Goal: Transaction & Acquisition: Download file/media

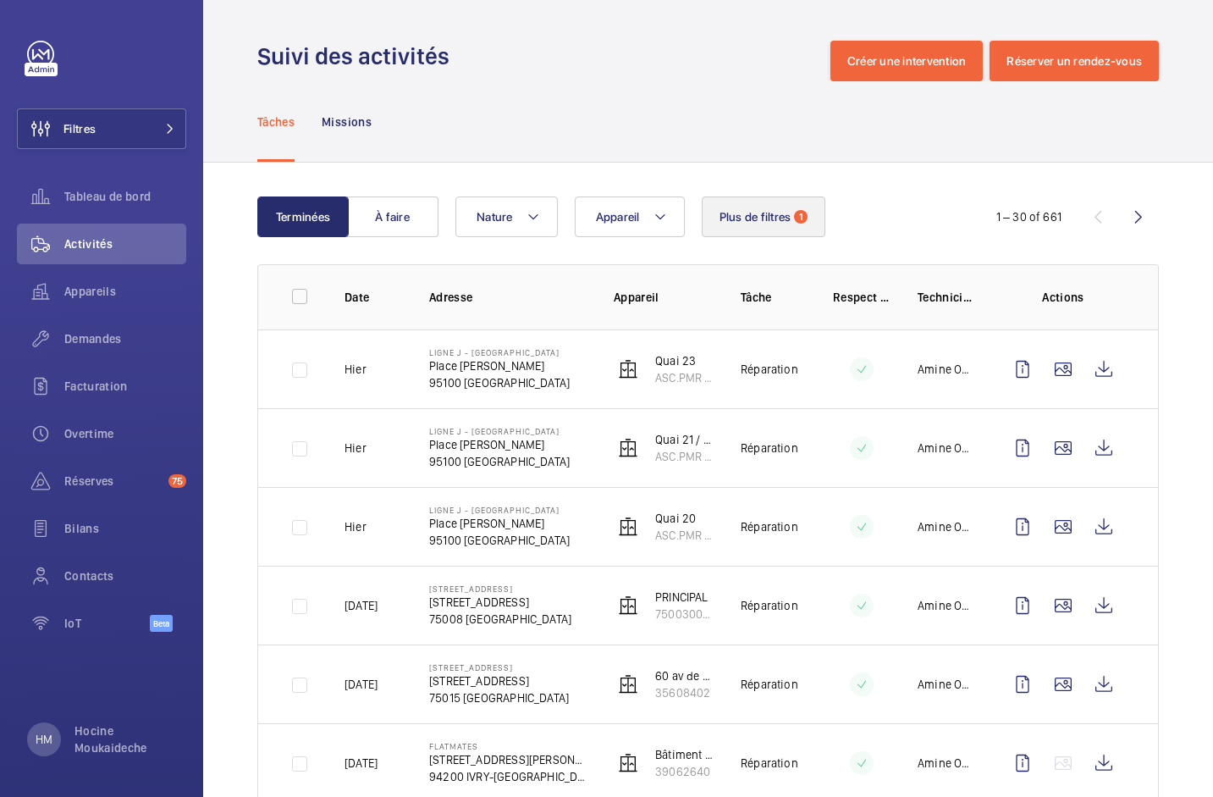
click at [770, 228] on button "Plus de filtres 1" at bounding box center [764, 216] width 124 height 41
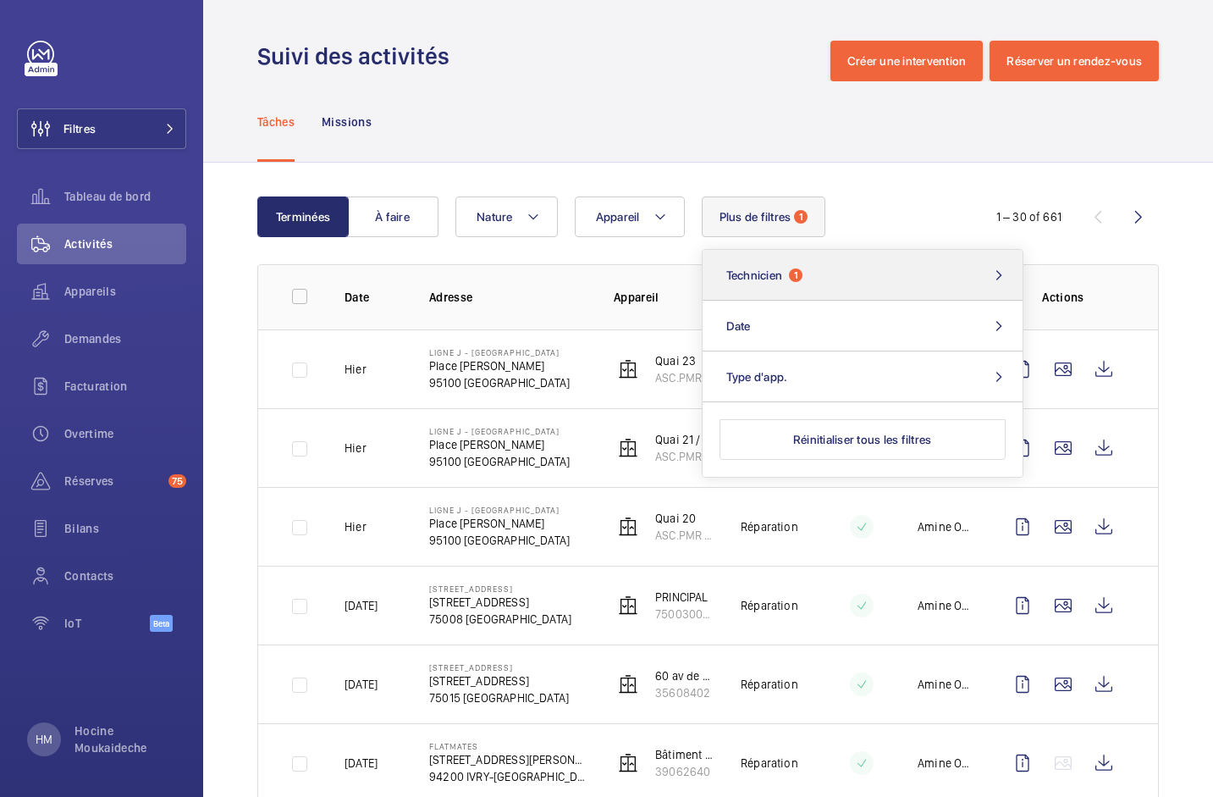
click at [868, 276] on button "Technicien 1" at bounding box center [863, 275] width 320 height 51
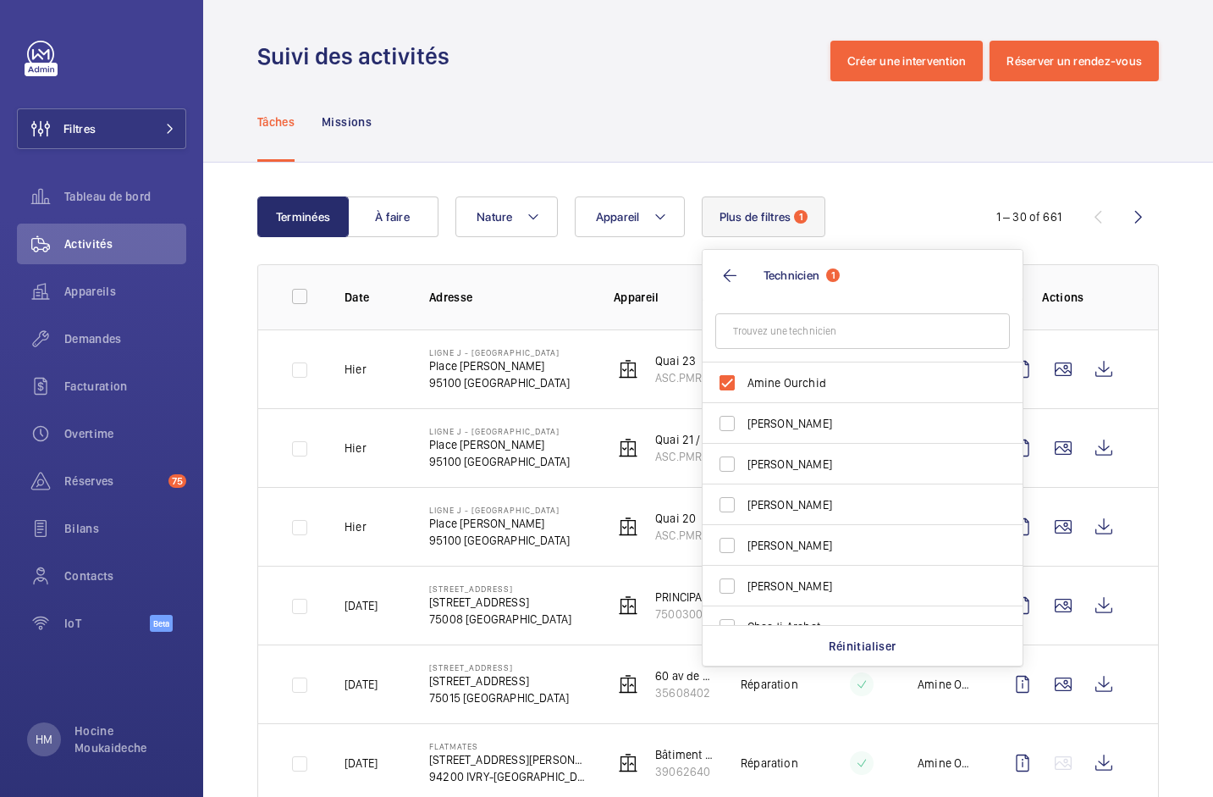
type input "[PERSON_NAME]"
drag, startPoint x: 108, startPoint y: 761, endPoint x: 117, endPoint y: 751, distance: 13.2
click at [109, 760] on div "Filtres Tableau de bord Activités Appareils Demandes Facturation Overtime Réser…" at bounding box center [101, 398] width 203 height 797
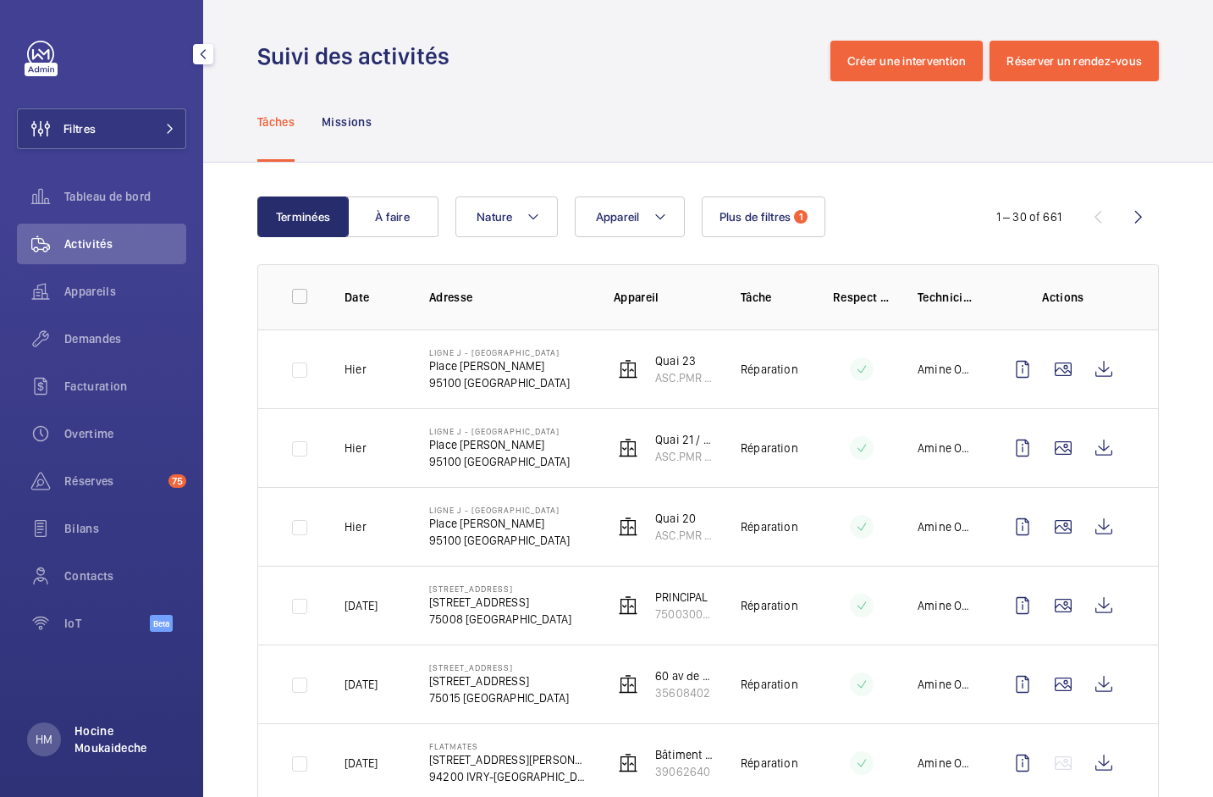
click at [119, 744] on p "Hocine Moukaideche" at bounding box center [125, 739] width 102 height 34
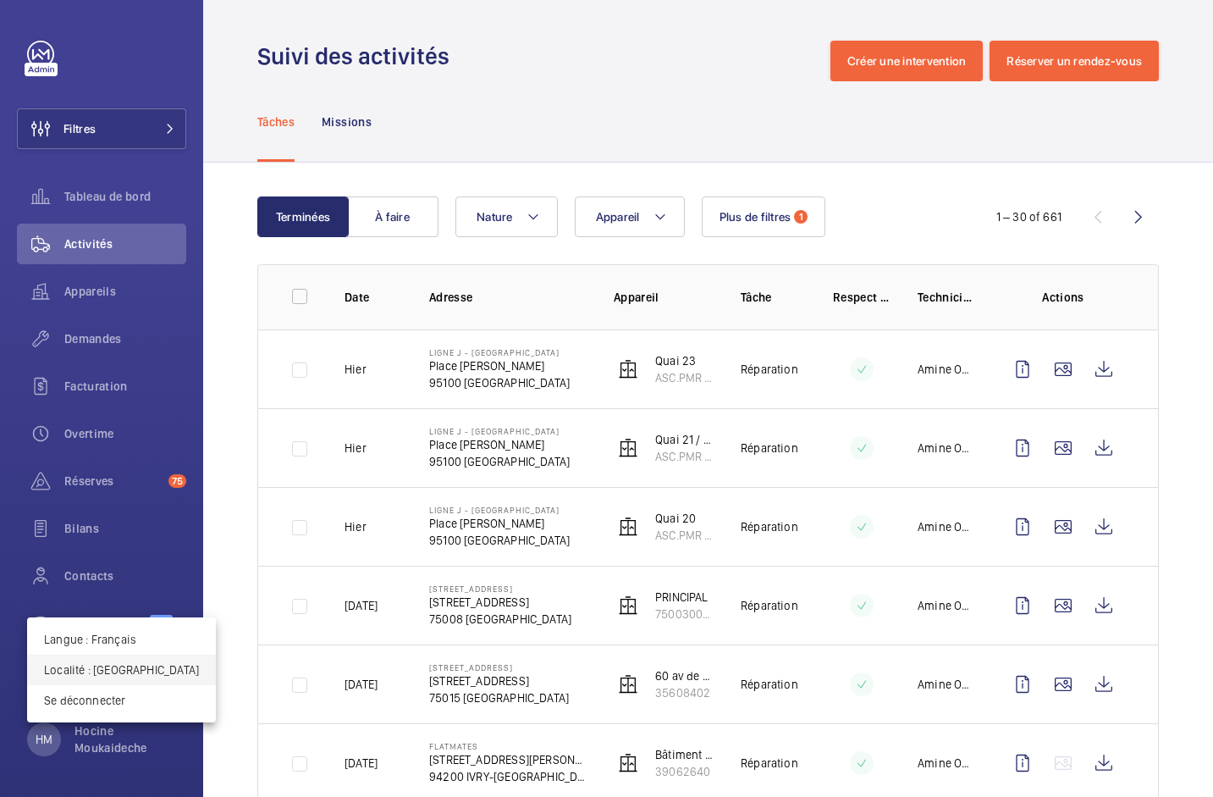
click at [103, 666] on p "Localité : [GEOGRAPHIC_DATA]" at bounding box center [121, 669] width 155 height 17
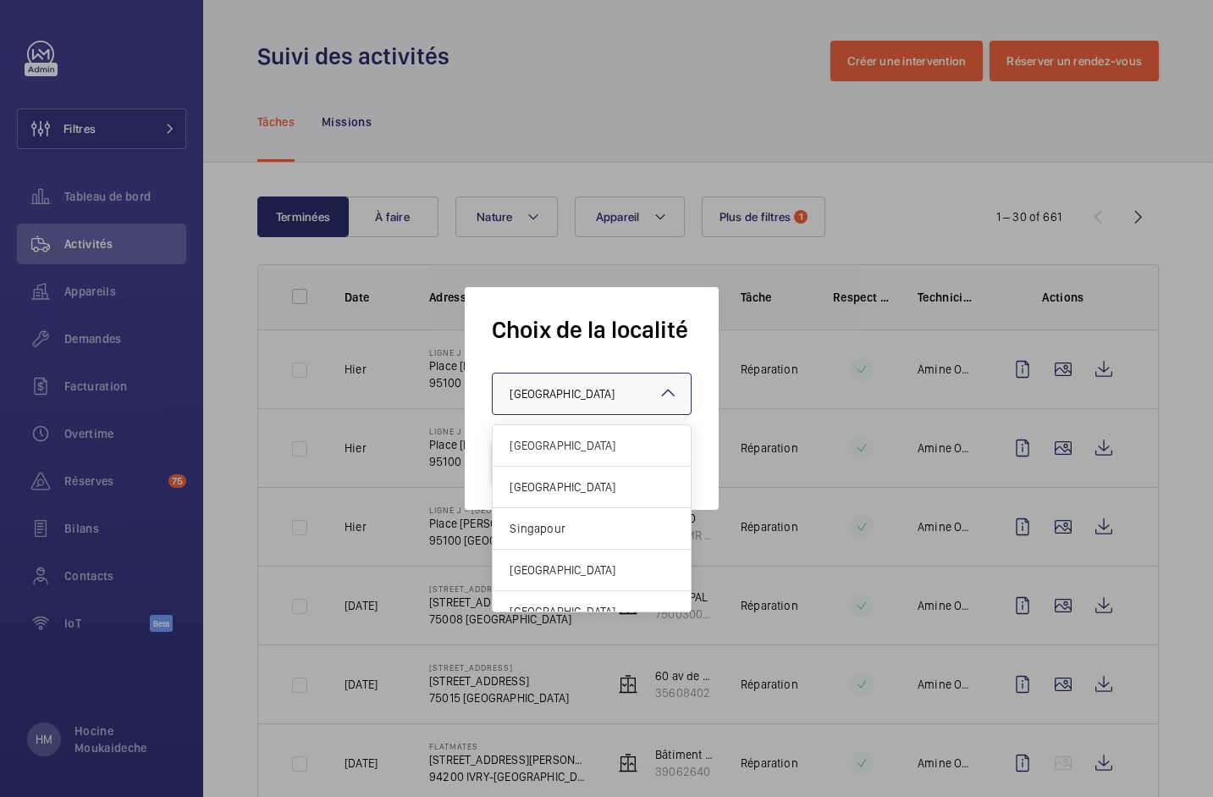
click at [651, 404] on div at bounding box center [592, 393] width 198 height 41
click at [604, 519] on div "Singapour" at bounding box center [592, 528] width 198 height 41
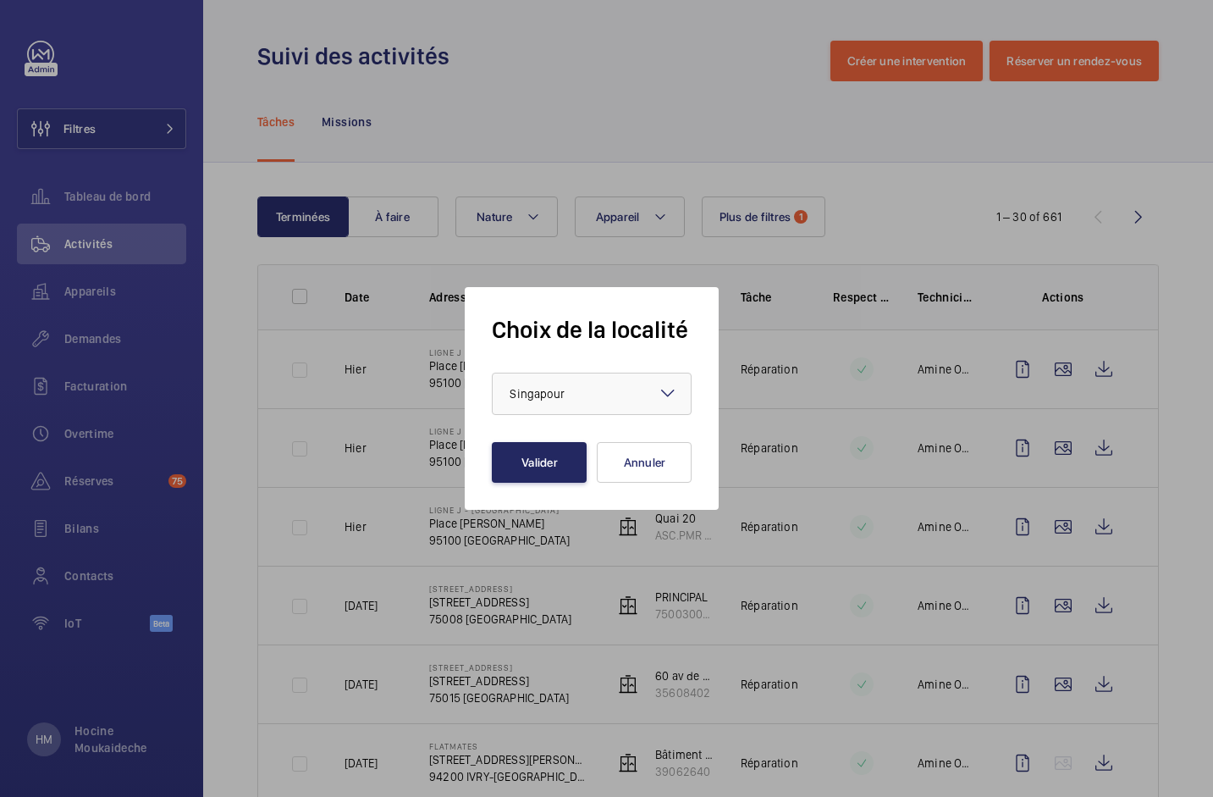
click at [549, 472] on button "Valider" at bounding box center [539, 462] width 95 height 41
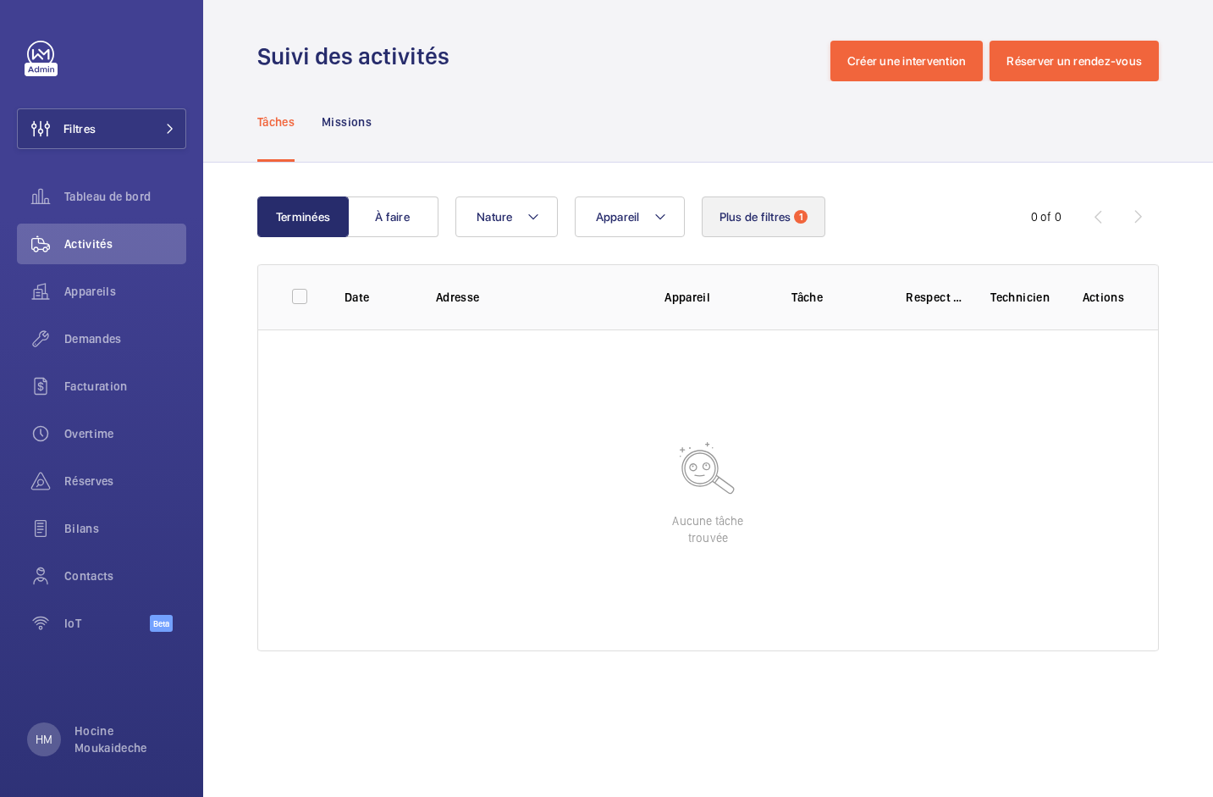
click at [758, 217] on span "Plus de filtres" at bounding box center [756, 217] width 72 height 14
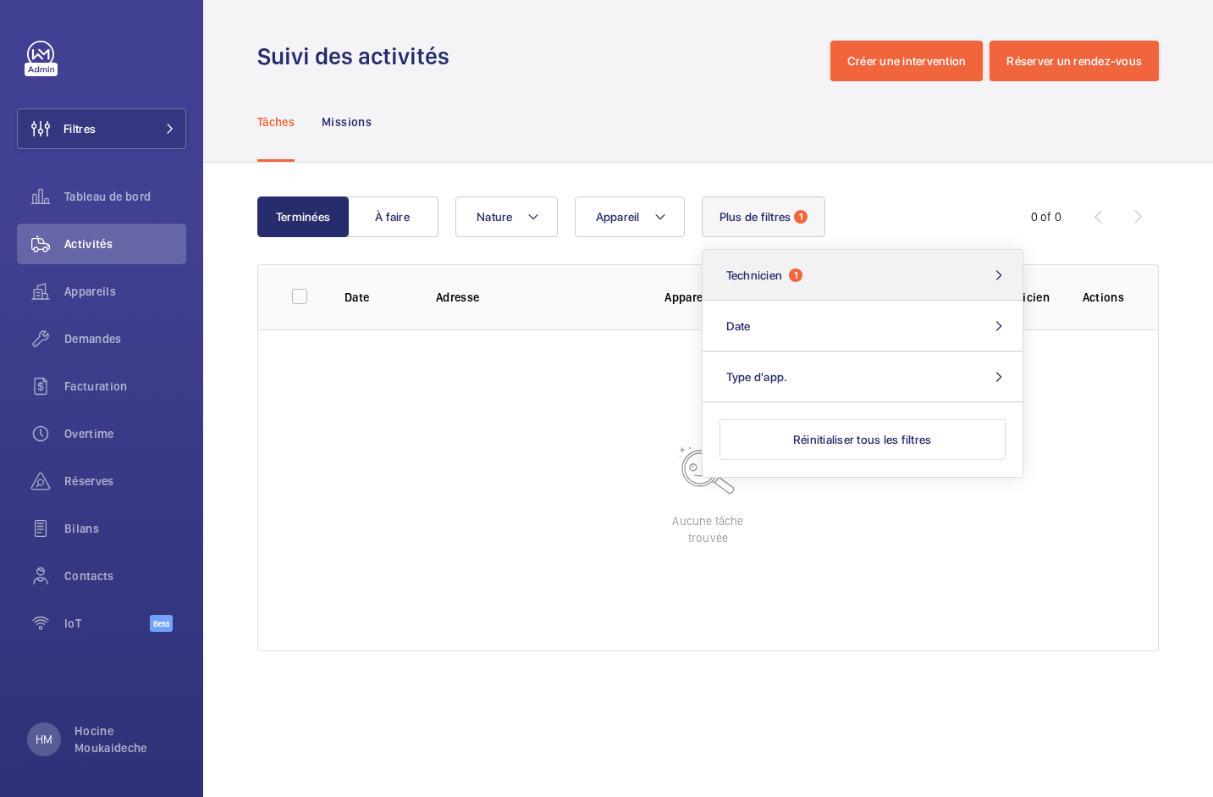
click at [804, 283] on button "Technicien 1" at bounding box center [863, 275] width 320 height 51
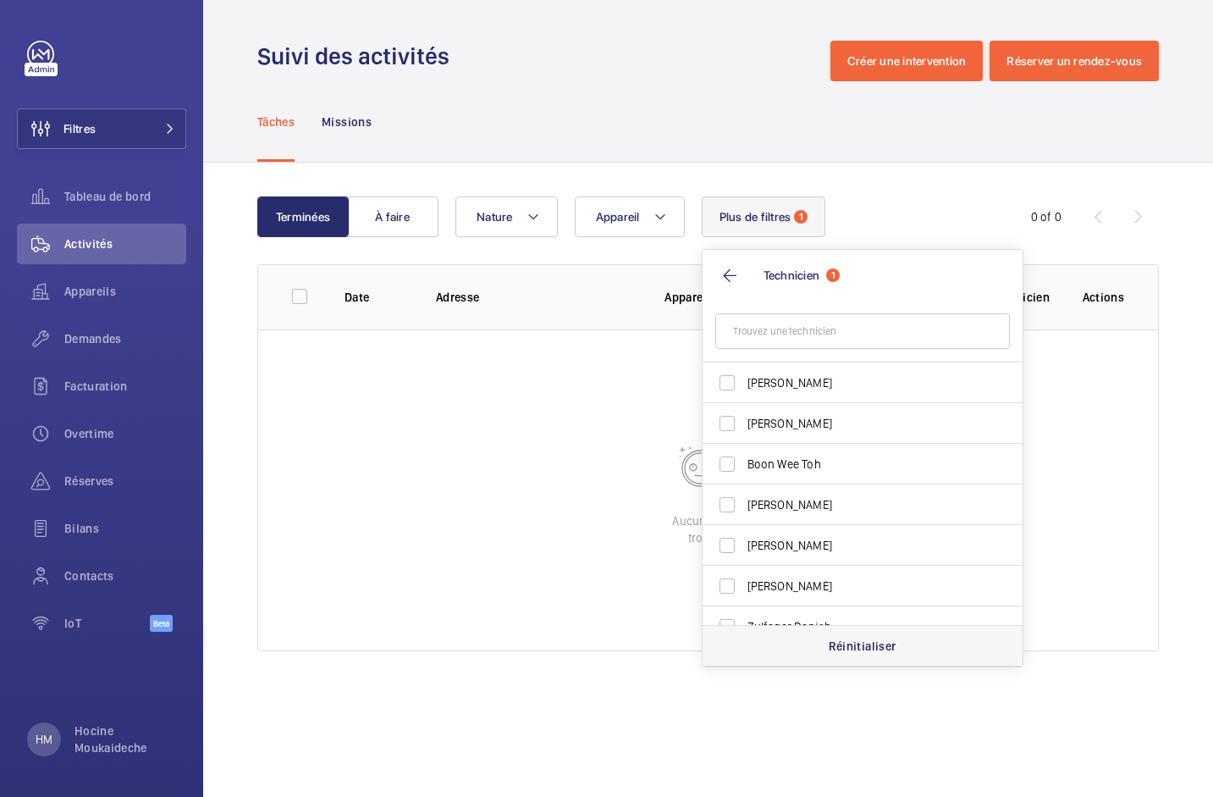
click at [855, 653] on p "Réinitialiser" at bounding box center [863, 645] width 68 height 17
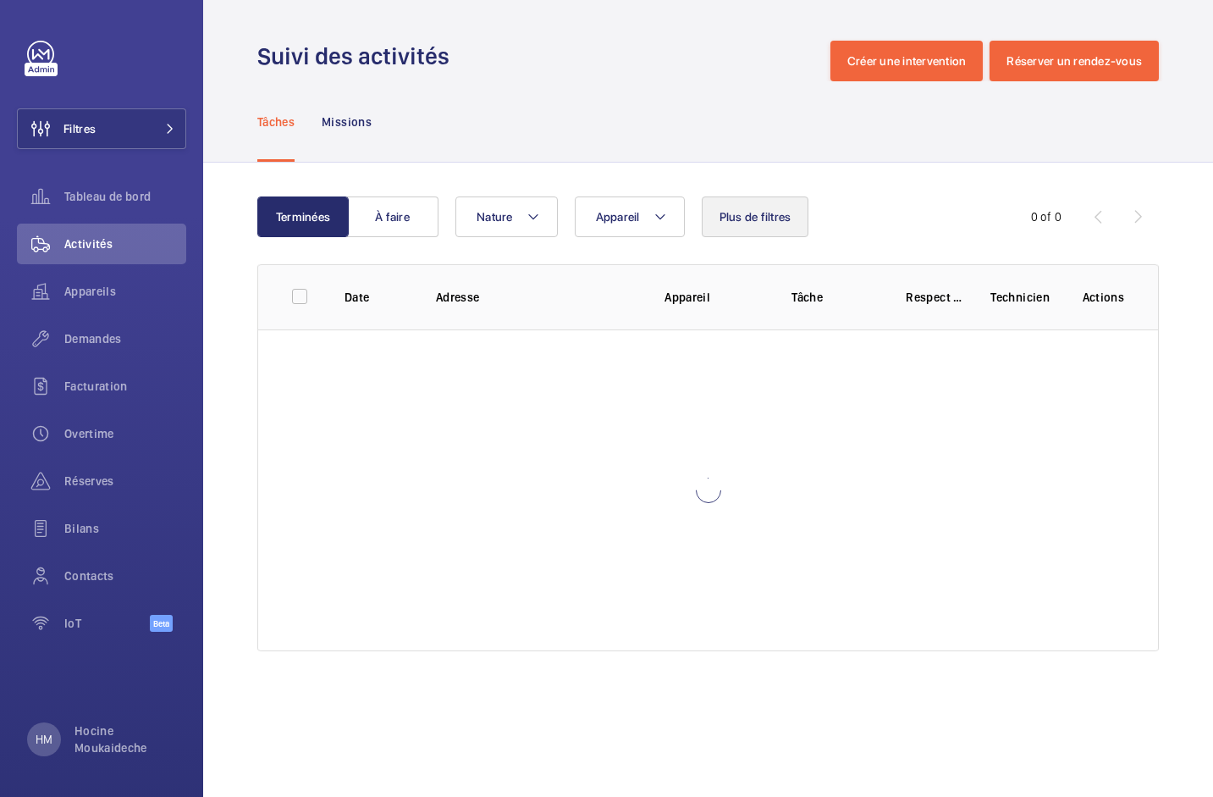
click at [758, 209] on button "Plus de filtres" at bounding box center [756, 216] width 108 height 41
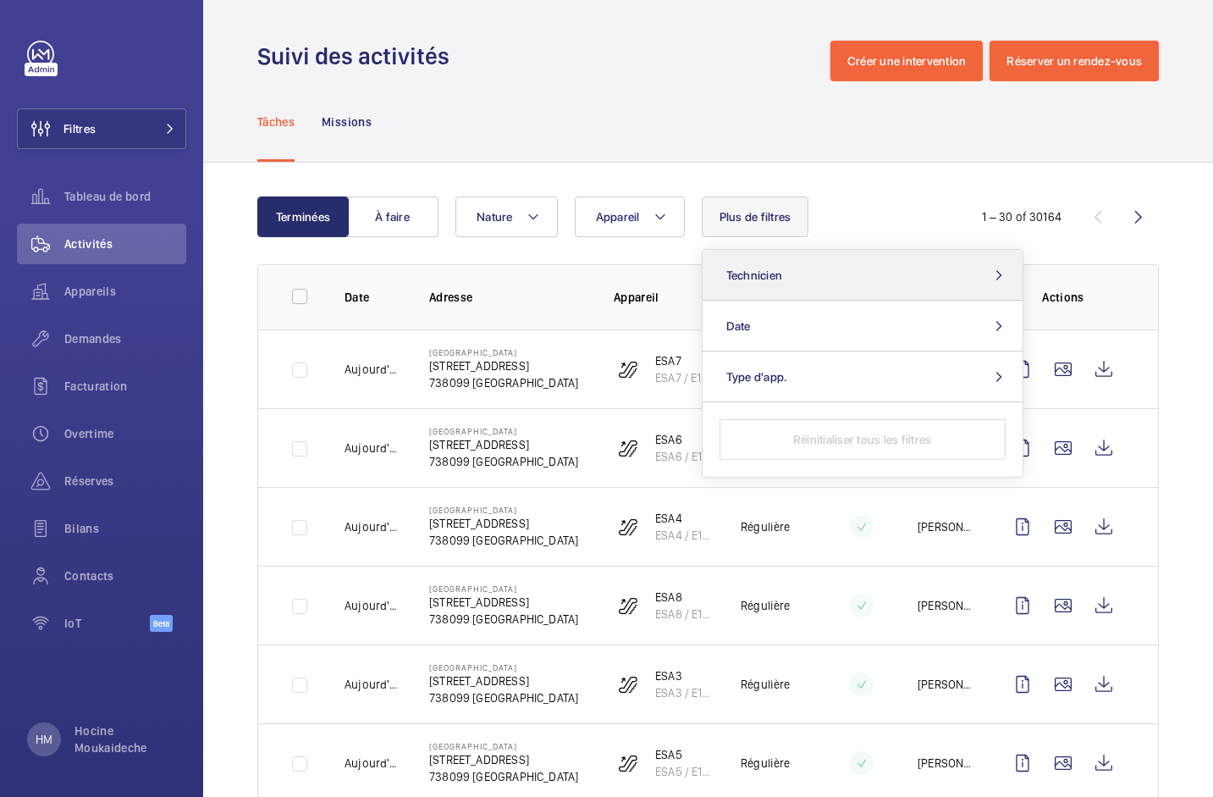
click at [804, 279] on button "Technicien" at bounding box center [863, 275] width 320 height 51
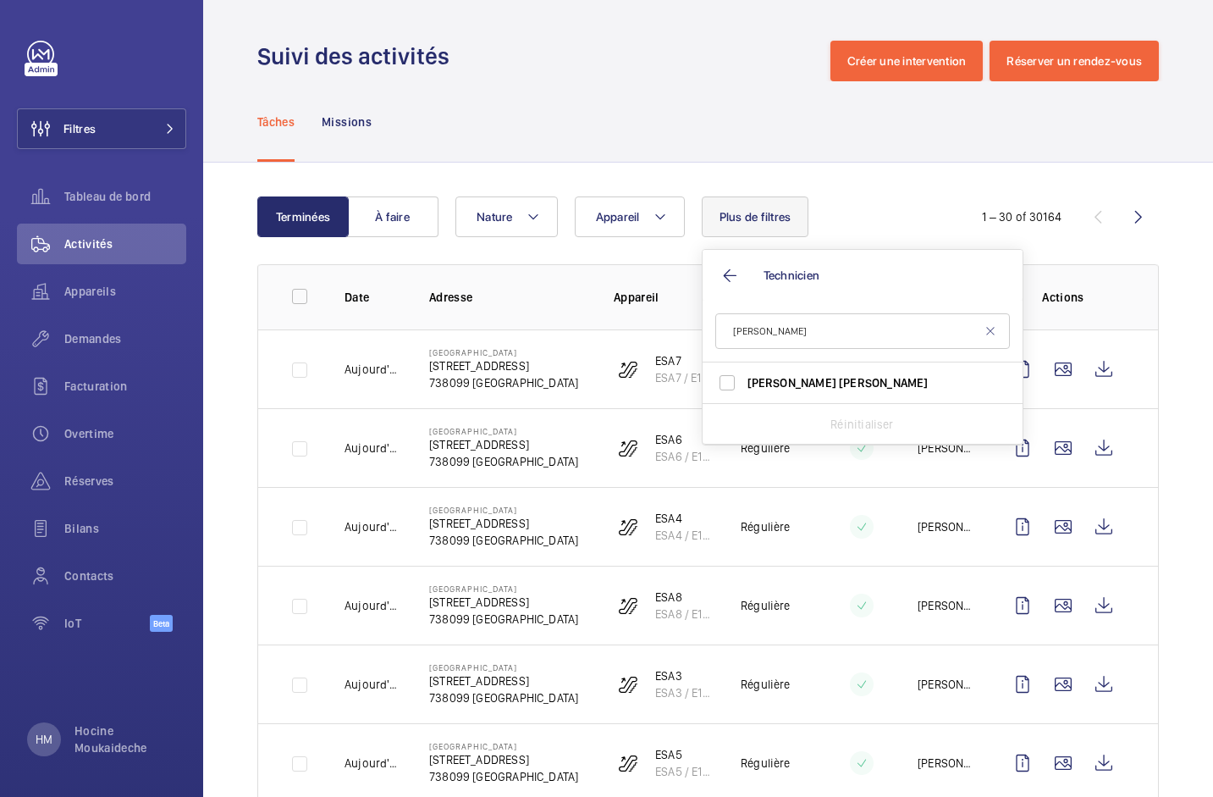
type input "[PERSON_NAME]"
click at [797, 370] on label "Hariharan Krishnamoorthy" at bounding box center [850, 382] width 295 height 41
click at [744, 370] on input "Hariharan Krishnamoorthy" at bounding box center [727, 383] width 34 height 34
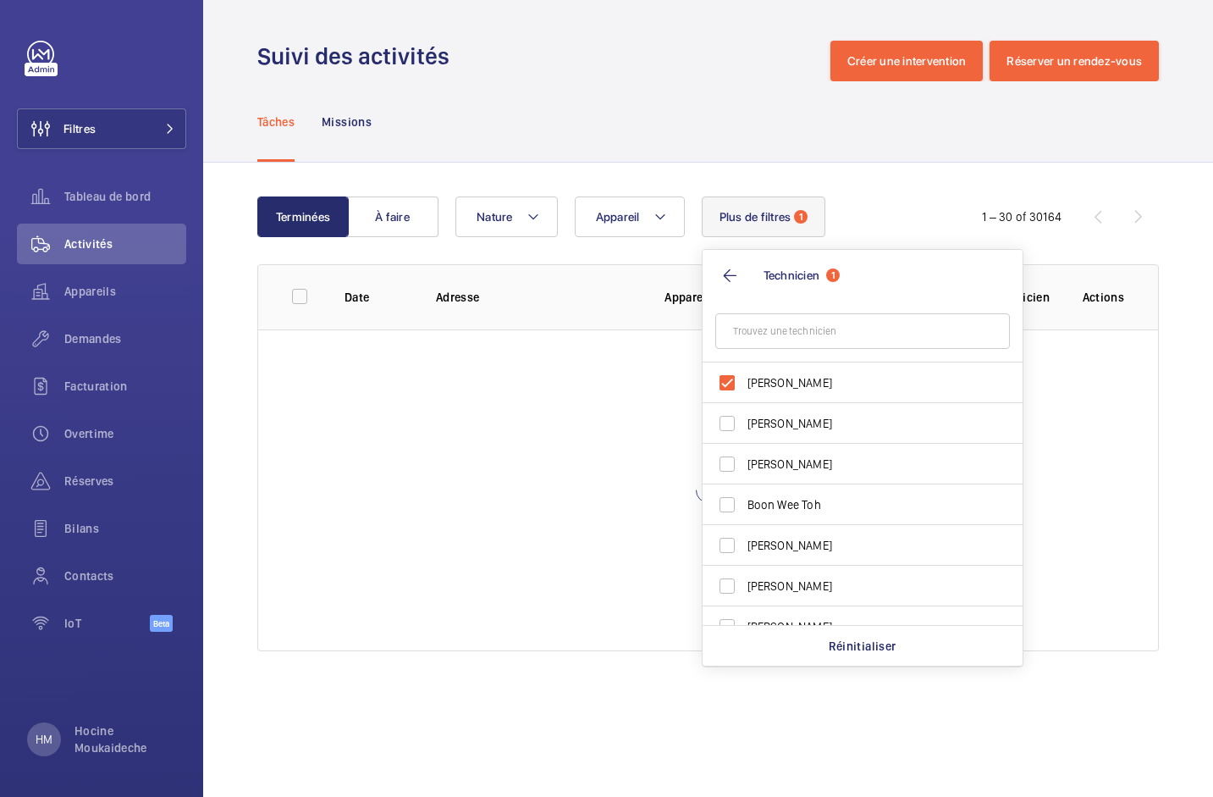
click at [901, 179] on div "Terminées À faire Appareil Nature Plus de filtres 1 Technicien 1 Hariharan Kris…" at bounding box center [708, 427] width 1010 height 529
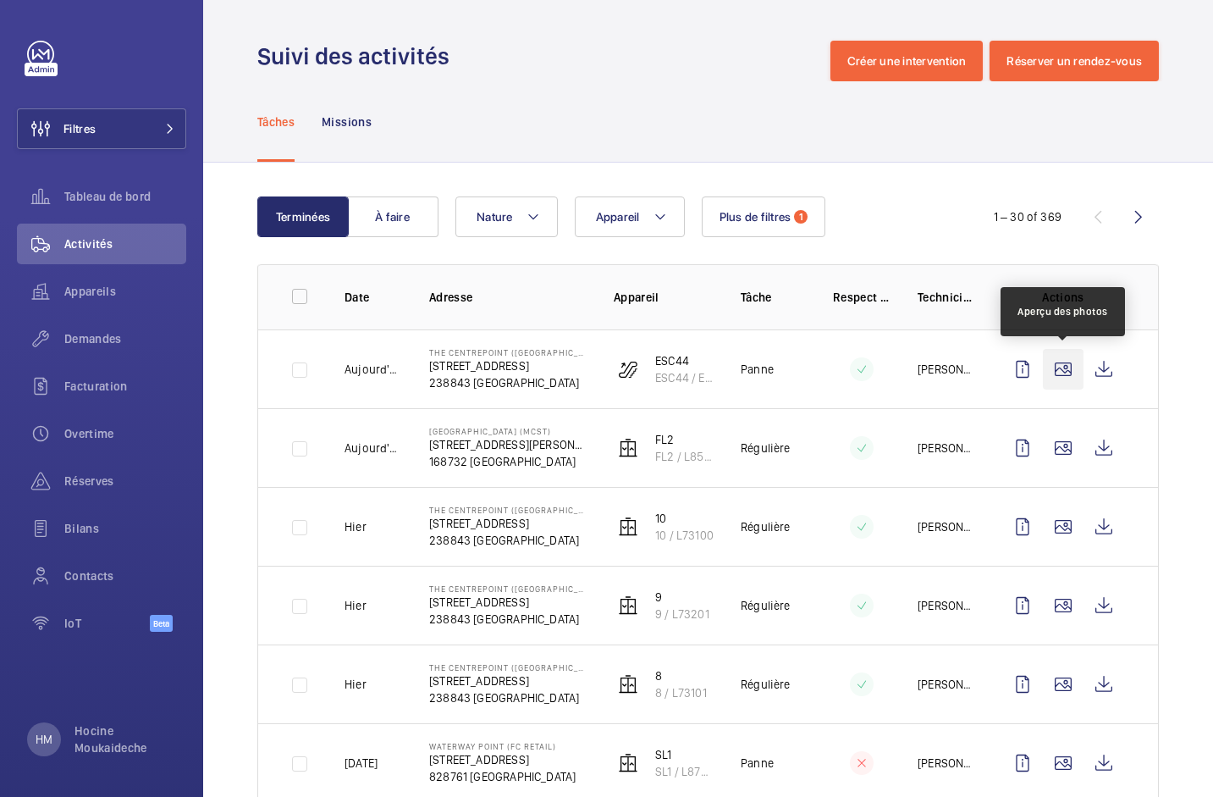
click at [1056, 367] on wm-front-icon-button at bounding box center [1063, 369] width 41 height 41
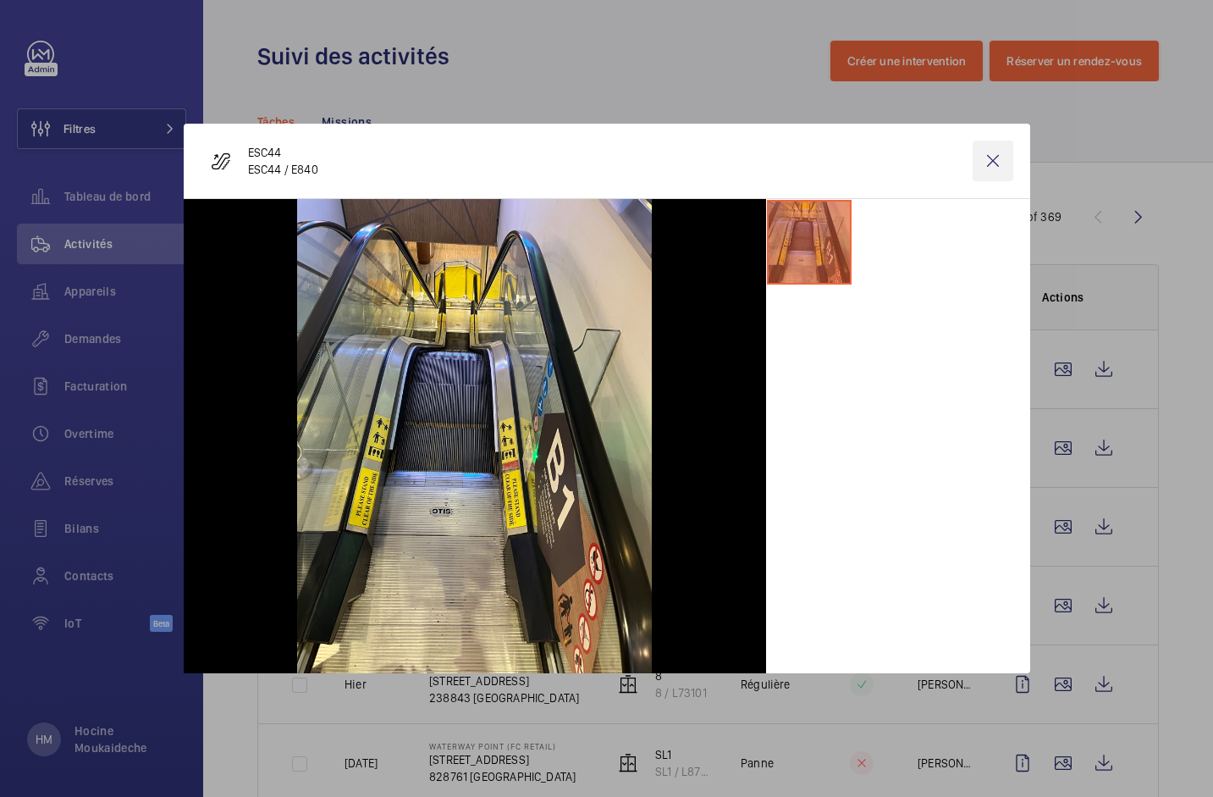
click at [987, 158] on wm-front-icon-button at bounding box center [993, 161] width 41 height 41
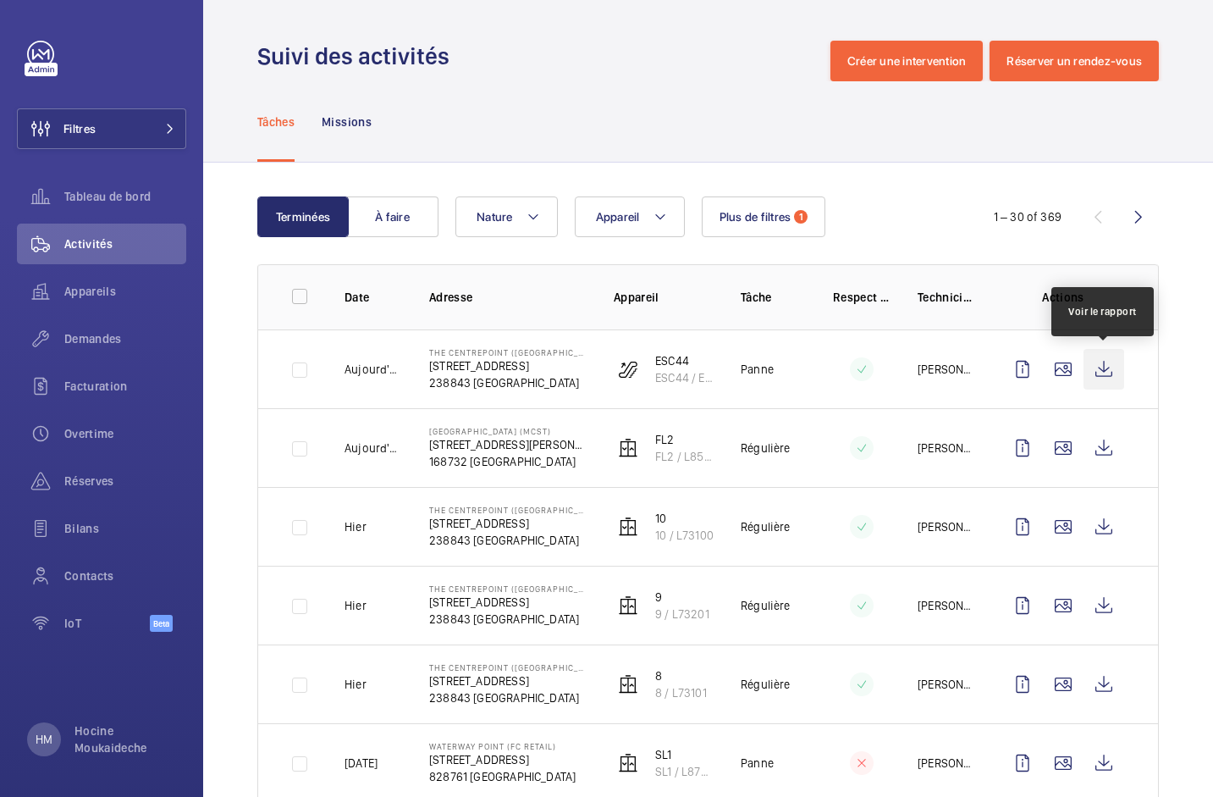
click at [1107, 365] on wm-front-icon-button at bounding box center [1104, 369] width 41 height 41
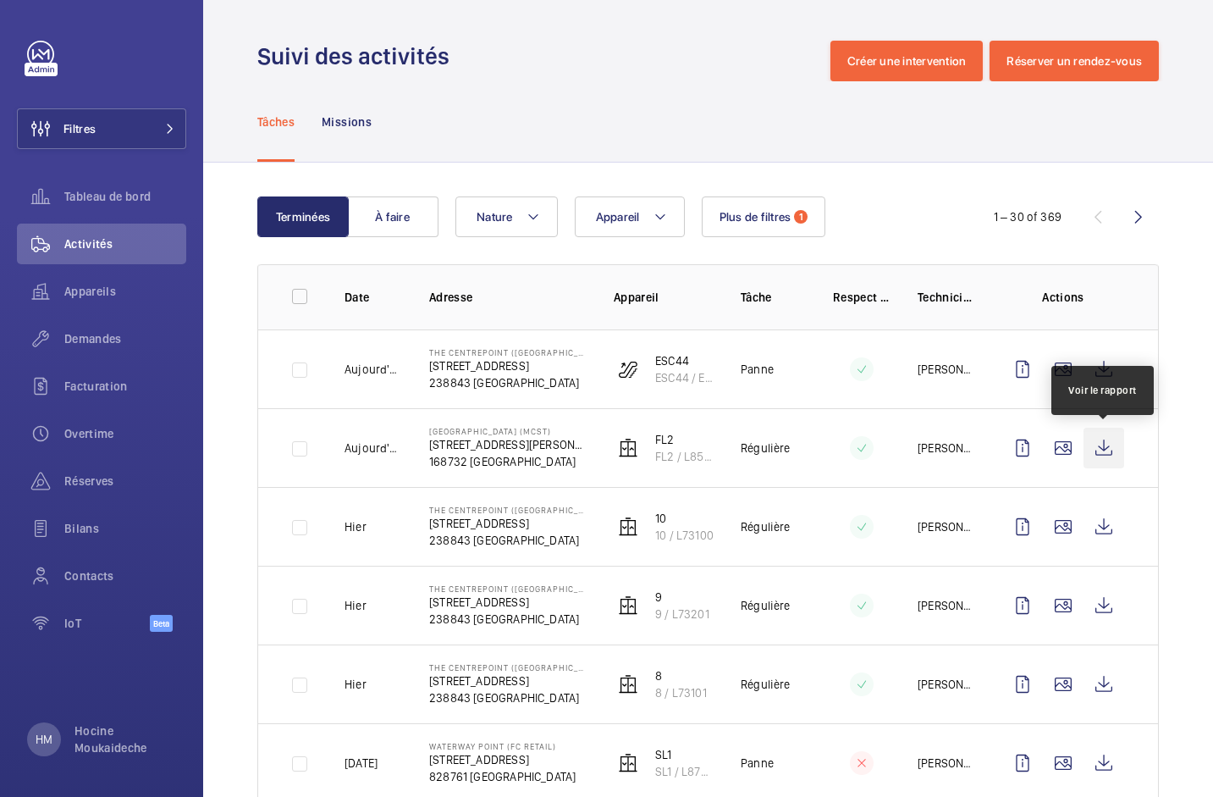
click at [1105, 447] on wm-front-icon-button at bounding box center [1104, 447] width 41 height 41
